Goal: Information Seeking & Learning: Check status

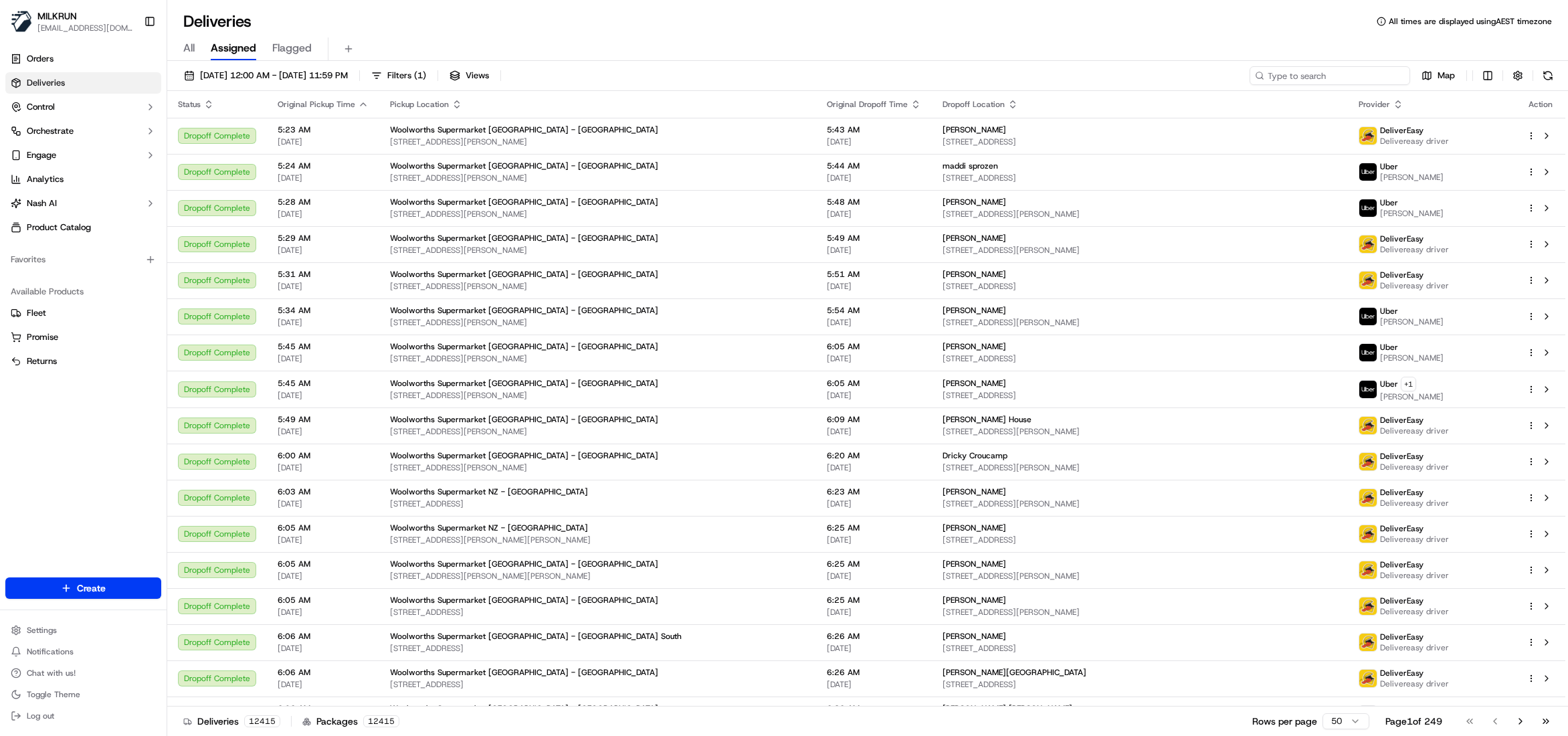
click at [1329, 78] on input at bounding box center [1329, 75] width 160 height 19
paste input "0e6b3b4f-9d64-416f-8795-d20ad48f6cf3"
type input "0e6b3b4f-9d64-416f-8795-d20ad48f6cf3"
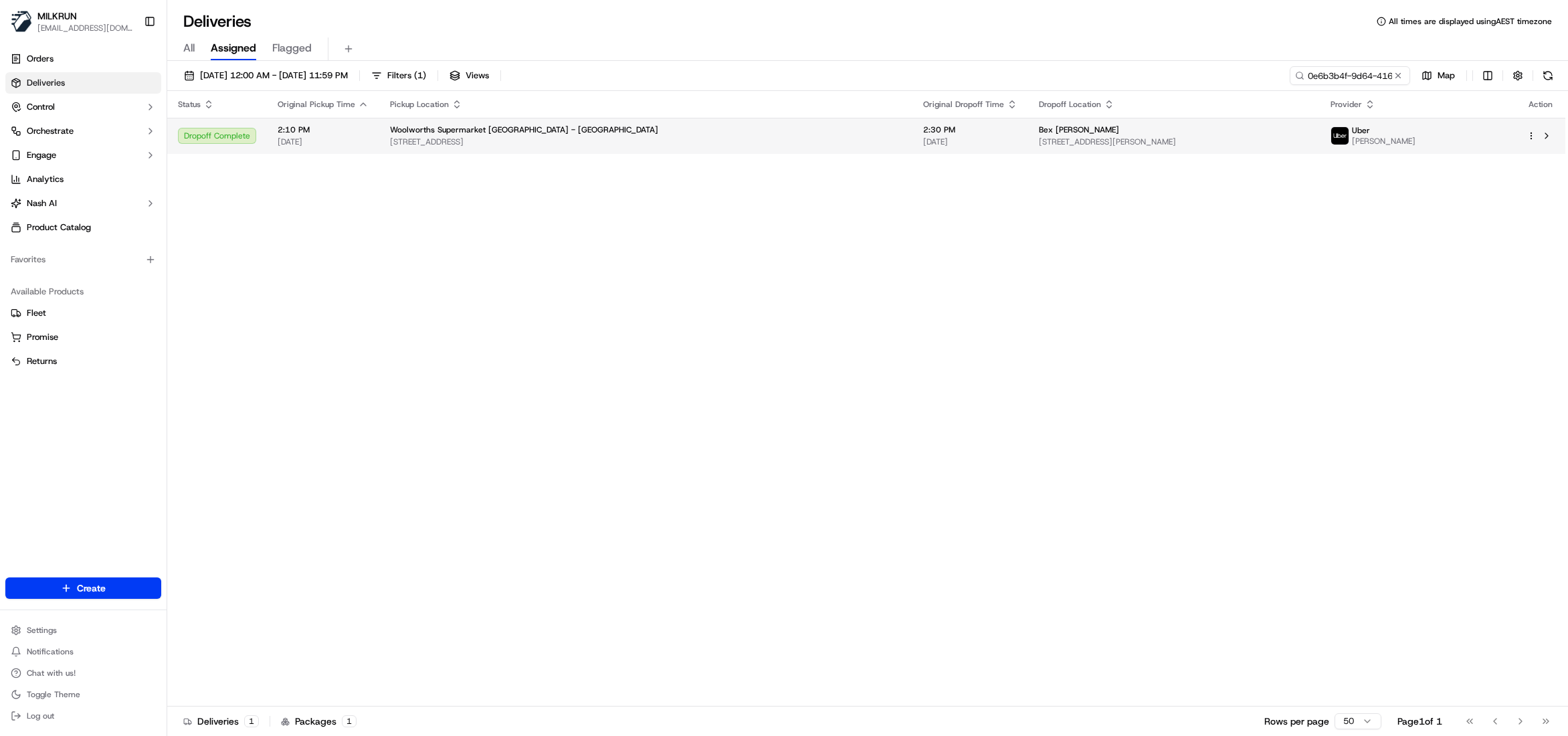
click at [426, 130] on span "Woolworths Supermarket [GEOGRAPHIC_DATA] - [GEOGRAPHIC_DATA]" at bounding box center [524, 130] width 268 height 11
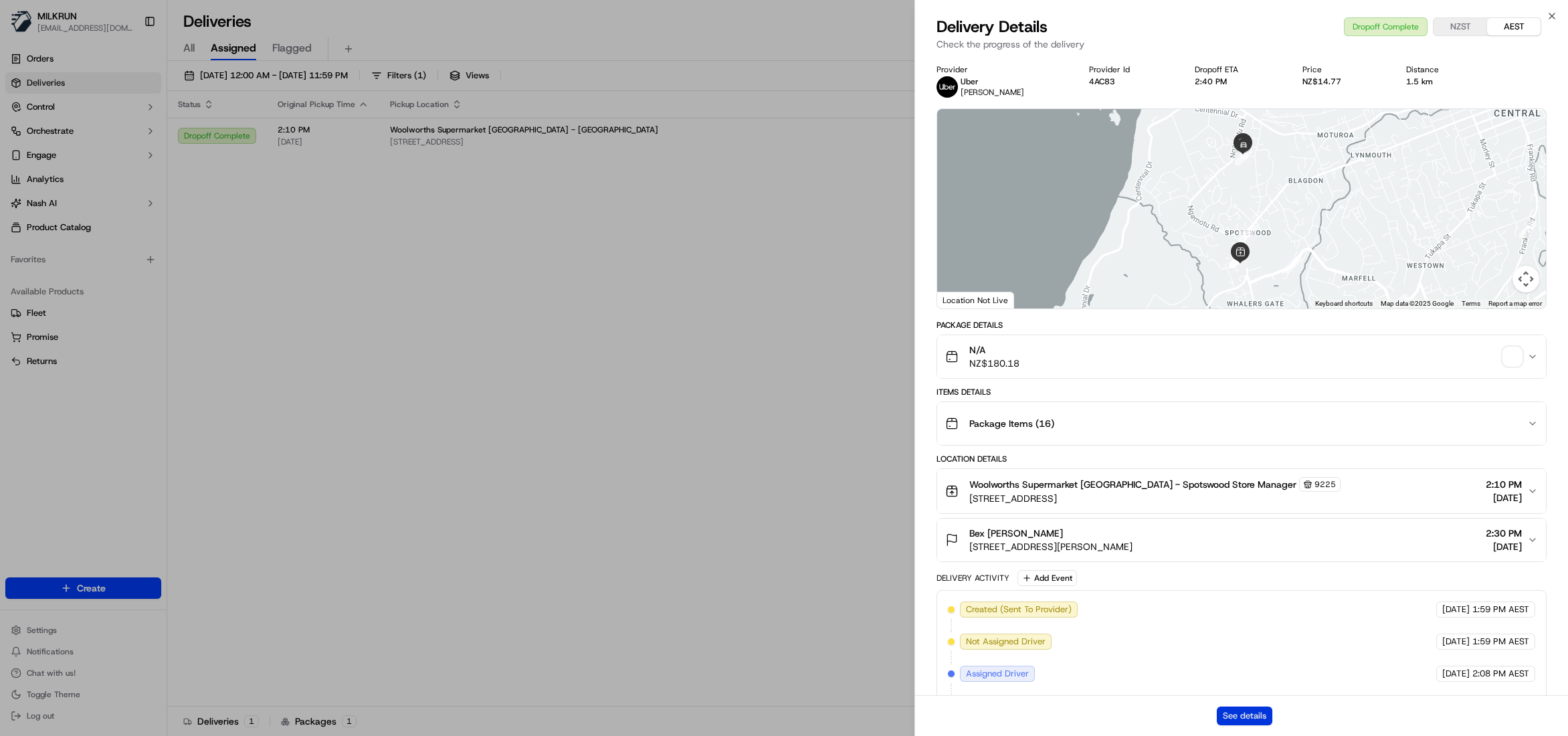
click at [1245, 712] on button "See details" at bounding box center [1244, 716] width 56 height 19
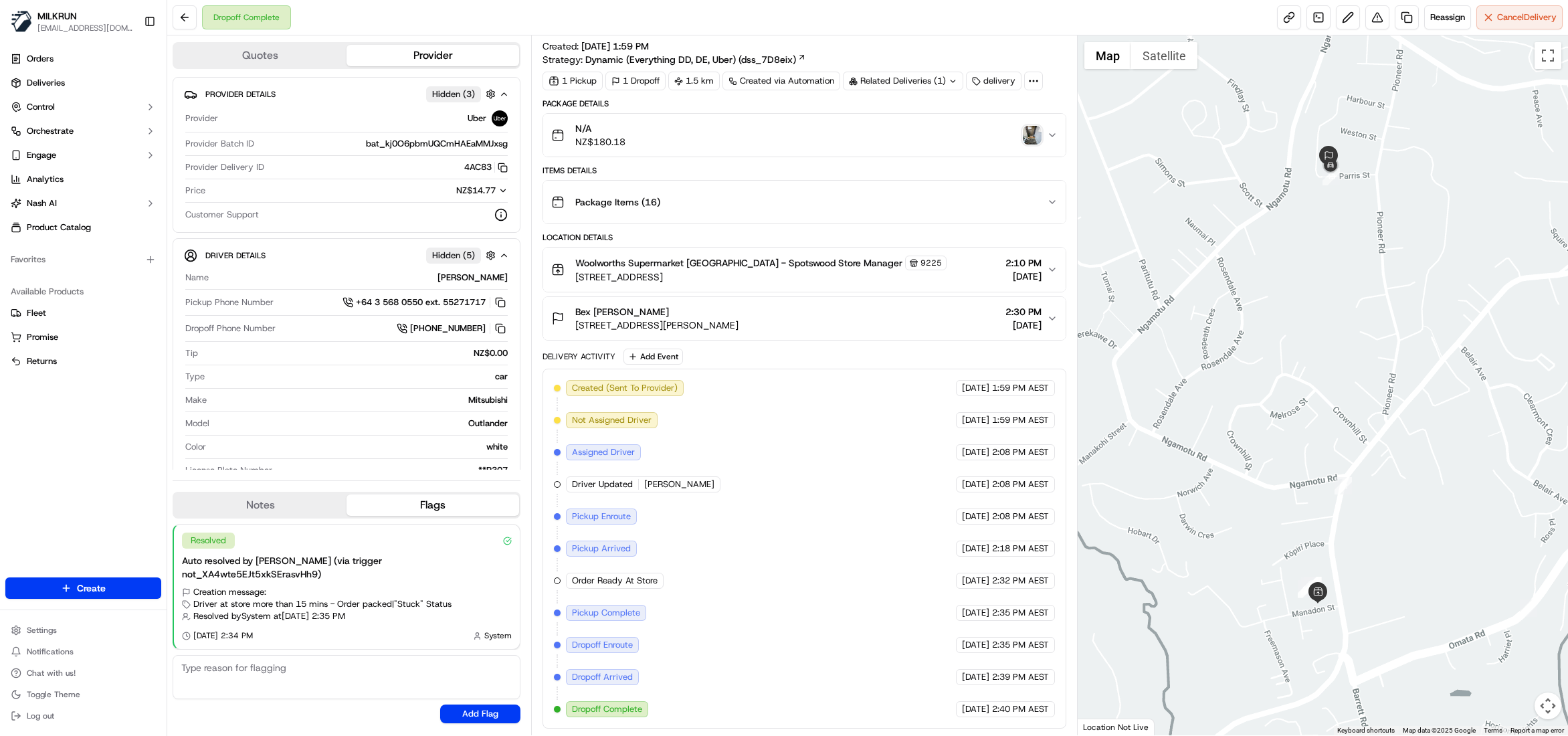
scroll to position [29, 0]
click at [1033, 127] on img "button" at bounding box center [1031, 134] width 19 height 19
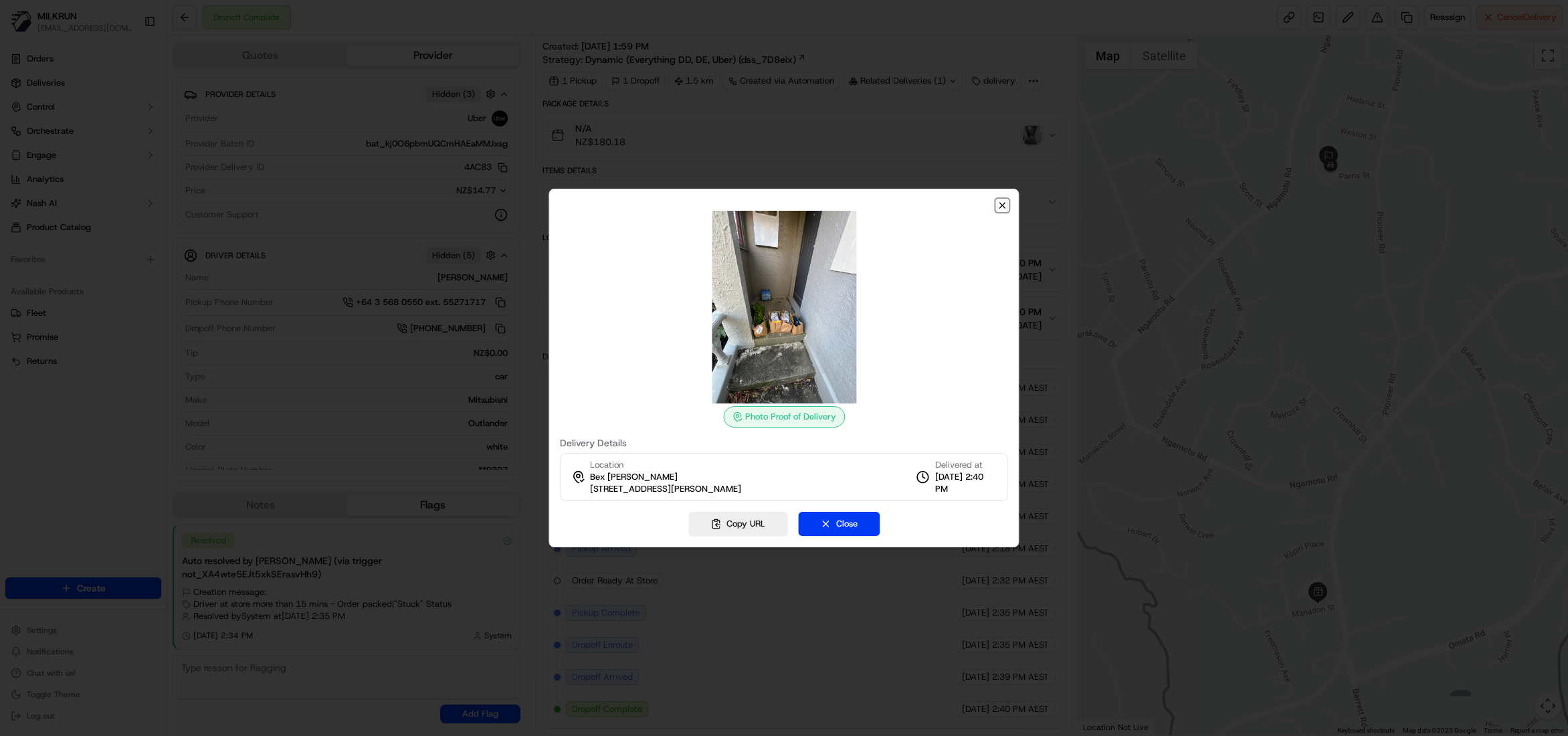
click at [1004, 204] on icon "button" at bounding box center [1002, 205] width 11 height 11
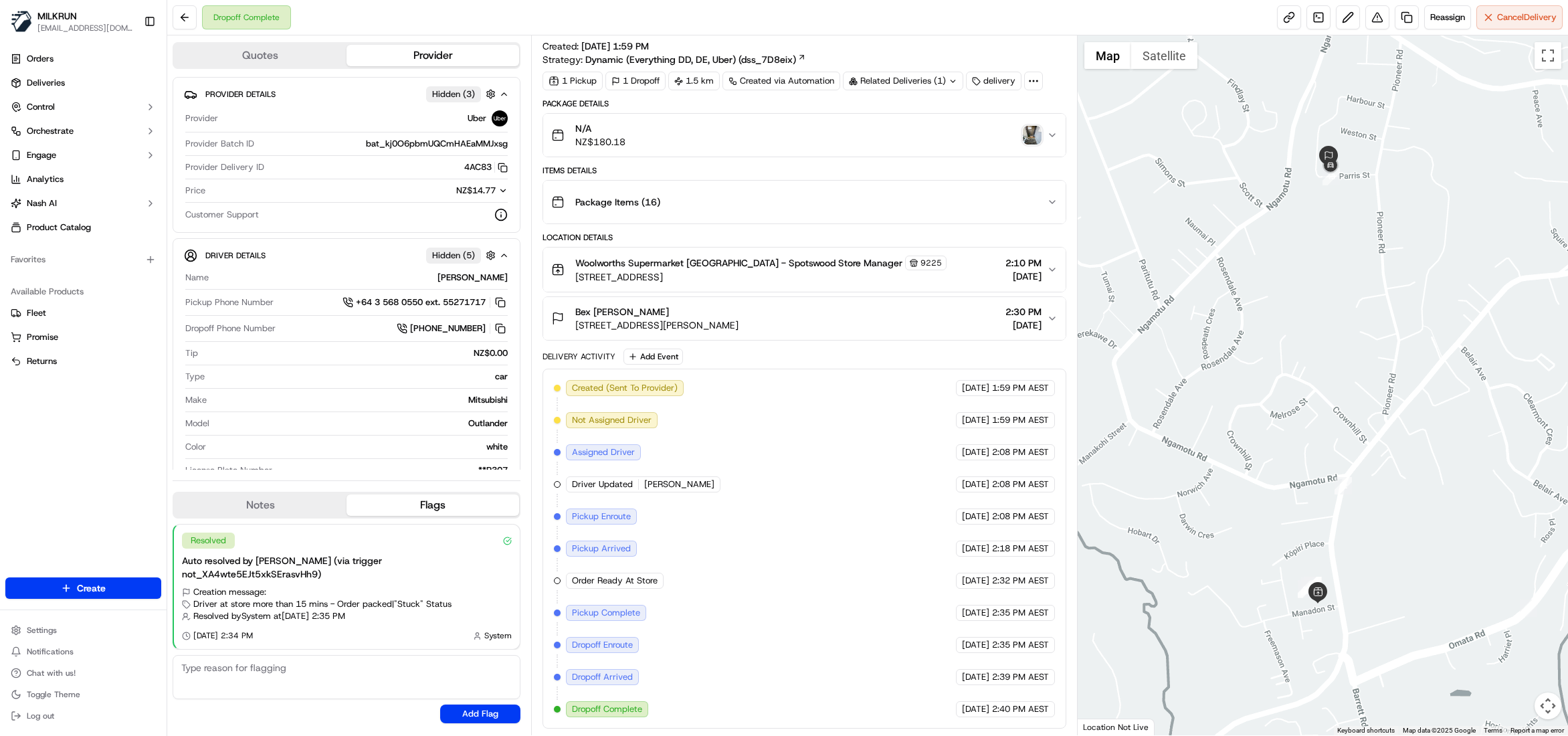
click at [1039, 126] on img "button" at bounding box center [1031, 134] width 19 height 19
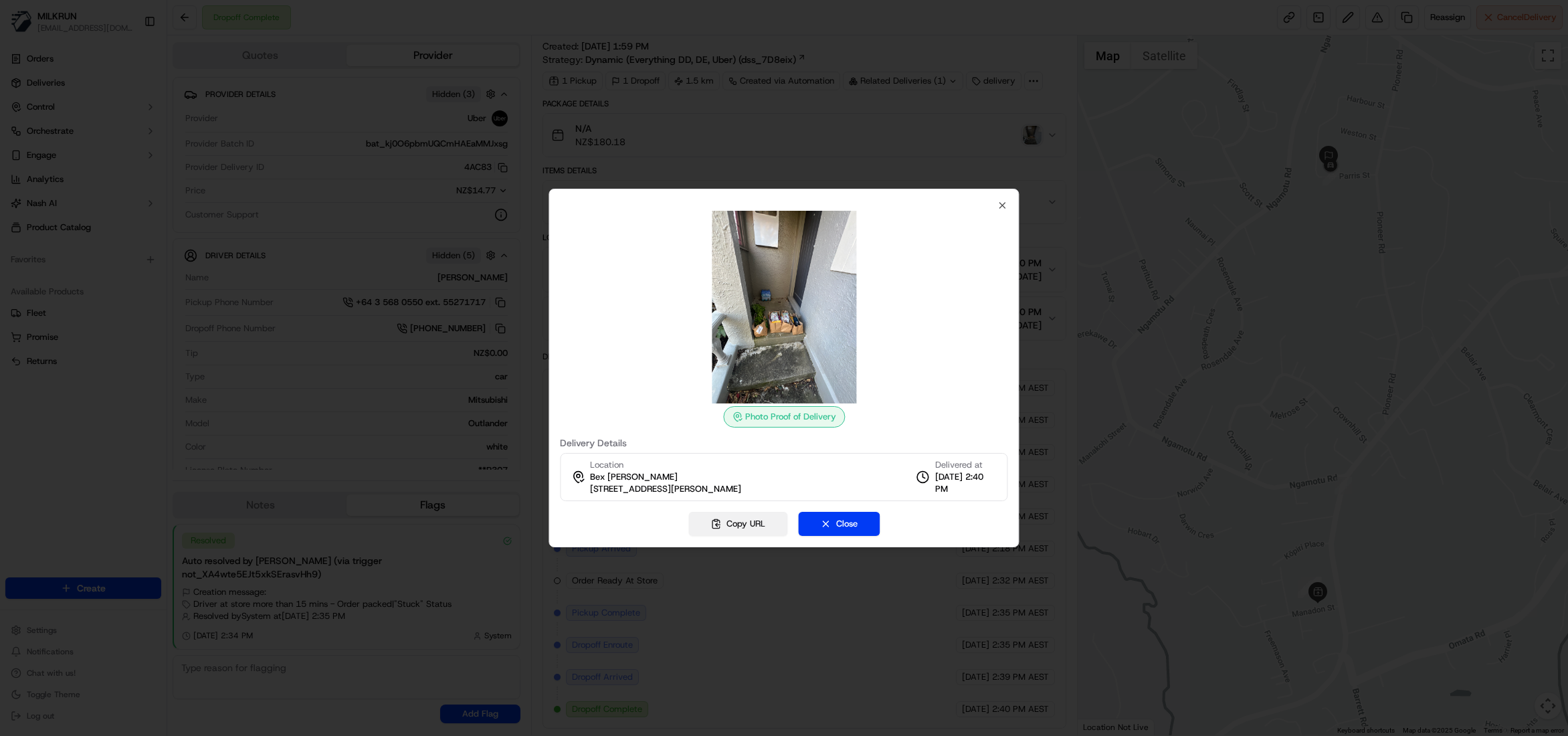
click at [745, 525] on button "Copy URL" at bounding box center [738, 523] width 99 height 24
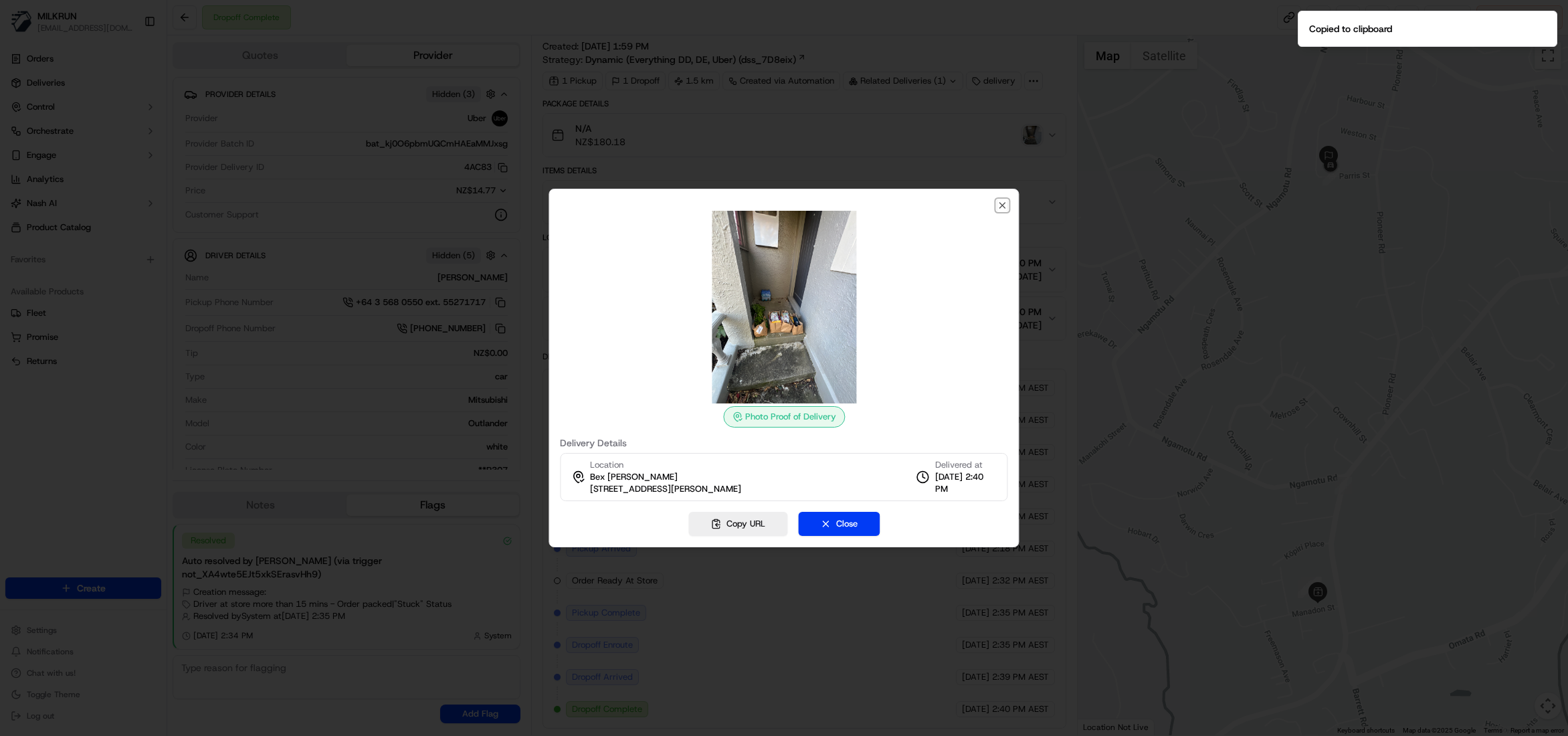
click at [997, 204] on icon "button" at bounding box center [1002, 205] width 11 height 11
